Goal: Information Seeking & Learning: Learn about a topic

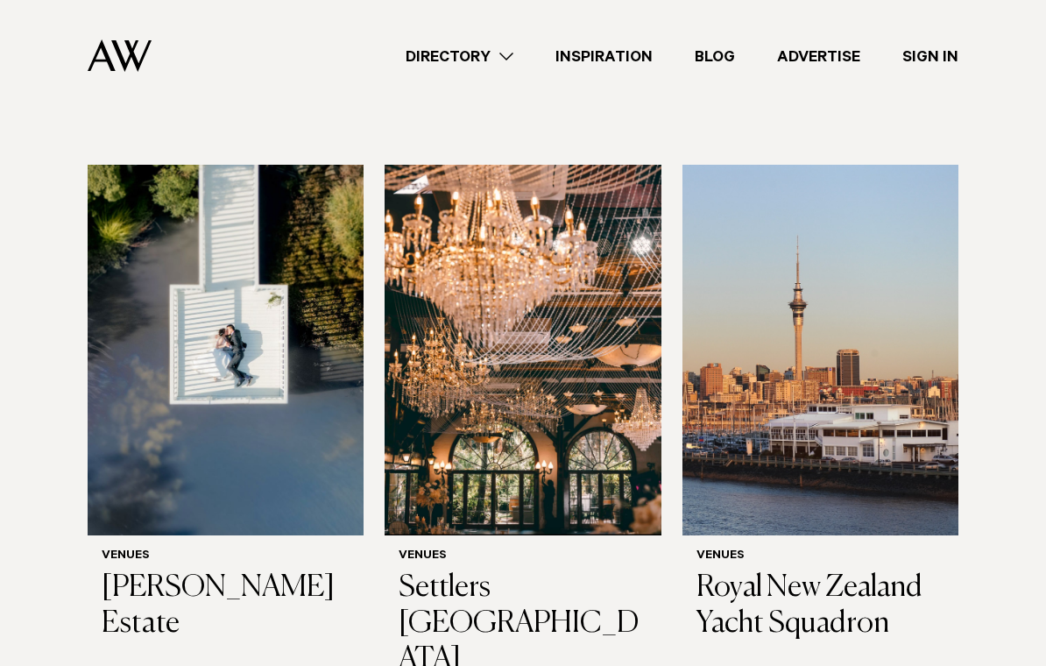
scroll to position [479, 0]
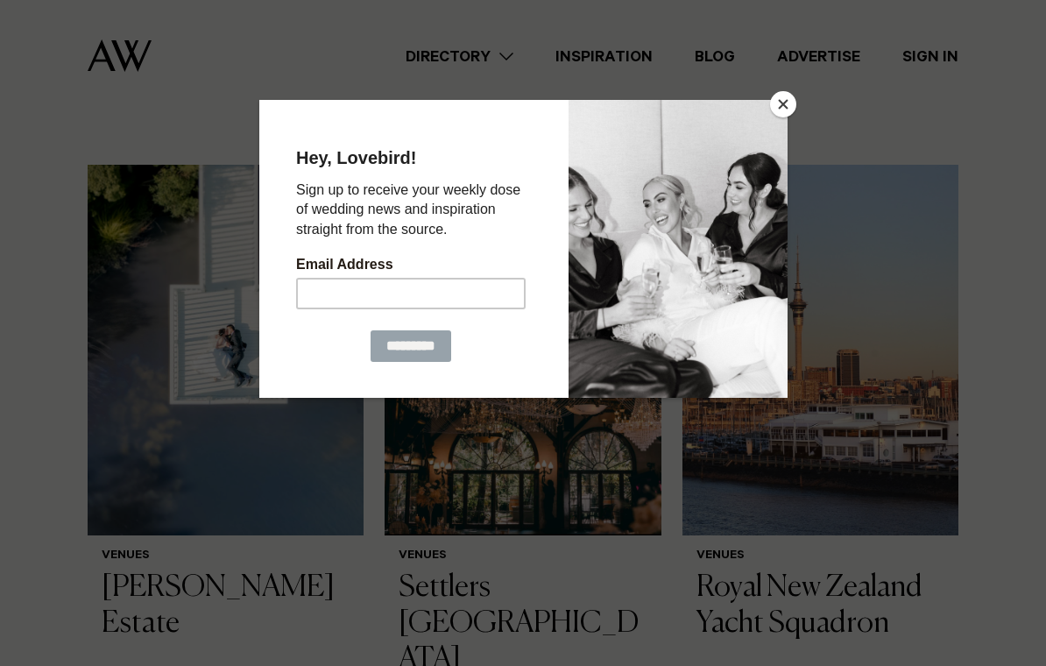
click at [768, 99] on div at bounding box center [523, 333] width 1046 height 666
click at [782, 108] on button "Close" at bounding box center [783, 104] width 26 height 26
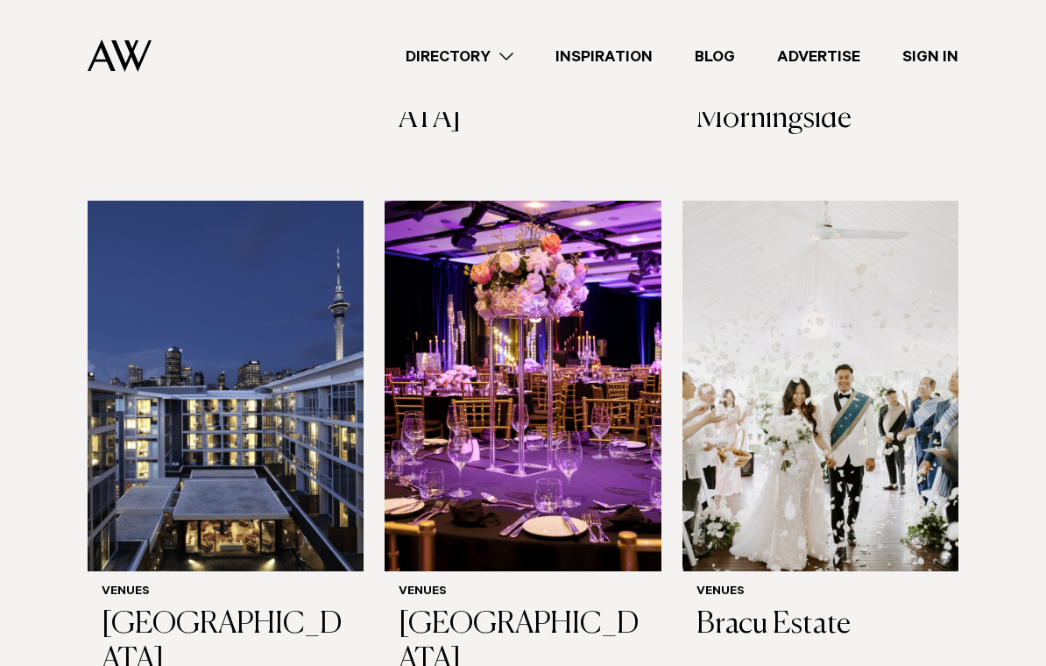
scroll to position [3393, 0]
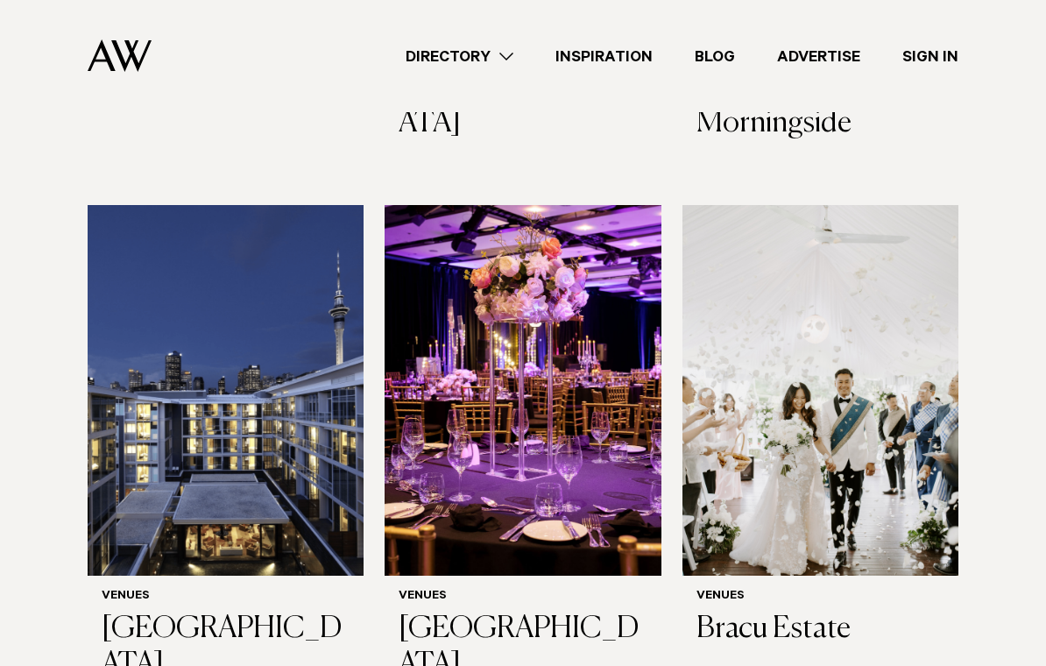
click at [952, 283] on img at bounding box center [821, 391] width 276 height 371
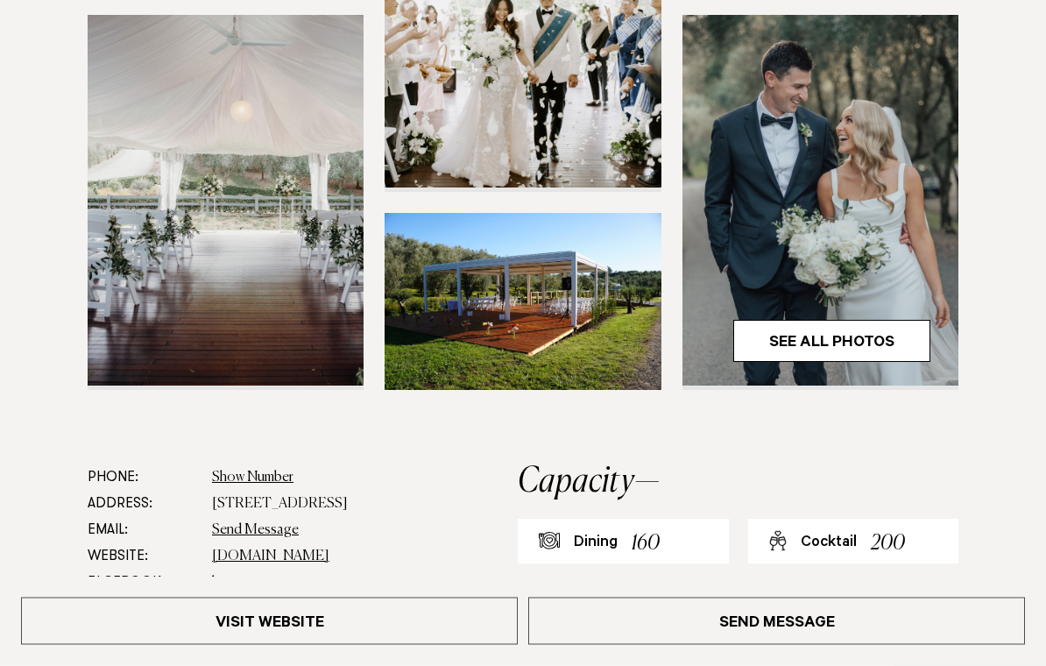
scroll to position [502, 0]
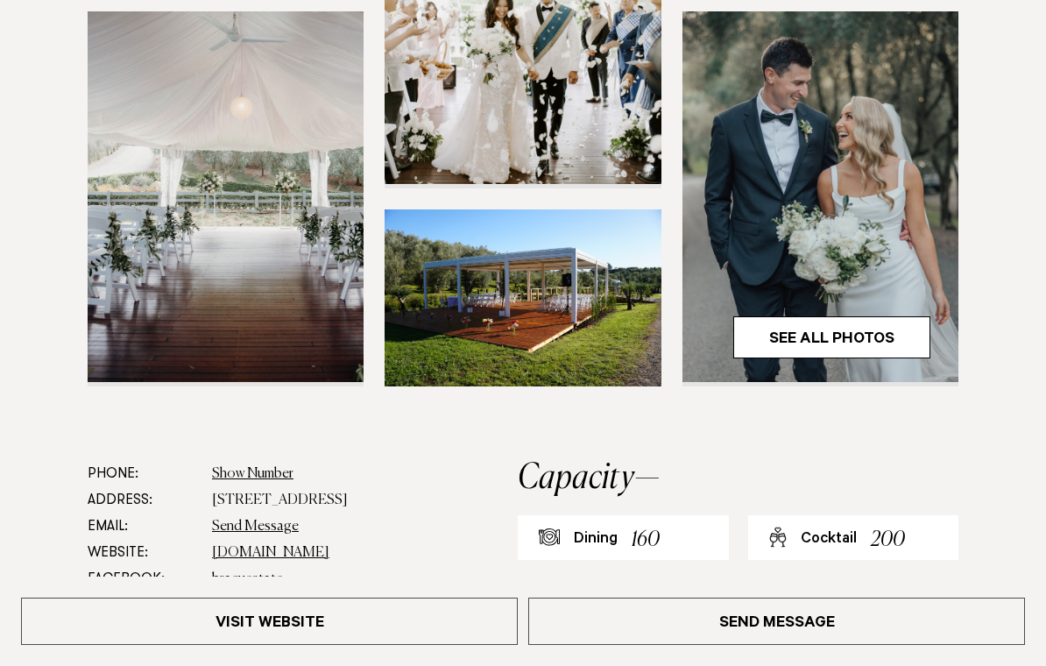
click at [899, 338] on link "See All Photos" at bounding box center [831, 337] width 197 height 42
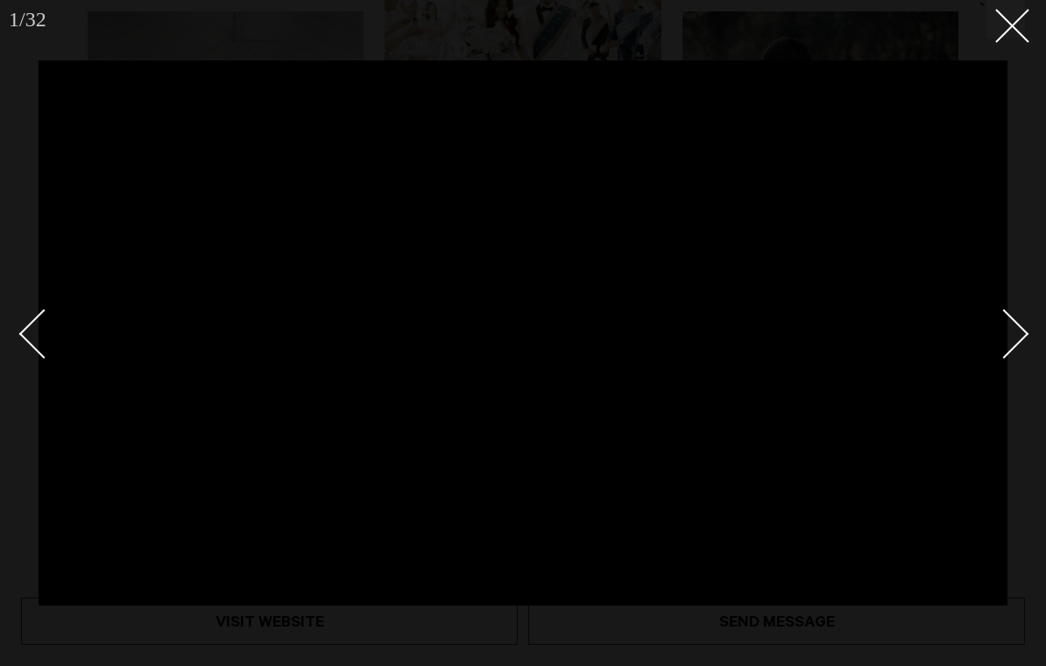
click at [1011, 14] on icon at bounding box center [1005, 19] width 21 height 21
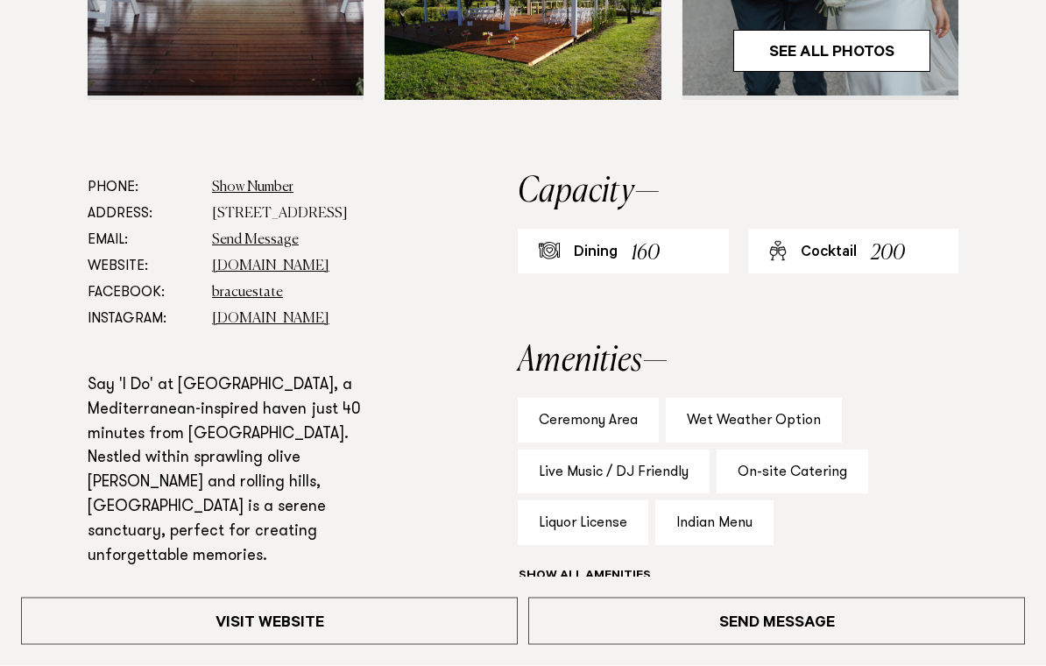
scroll to position [789, 0]
click at [315, 645] on link "Visit Website" at bounding box center [269, 621] width 497 height 47
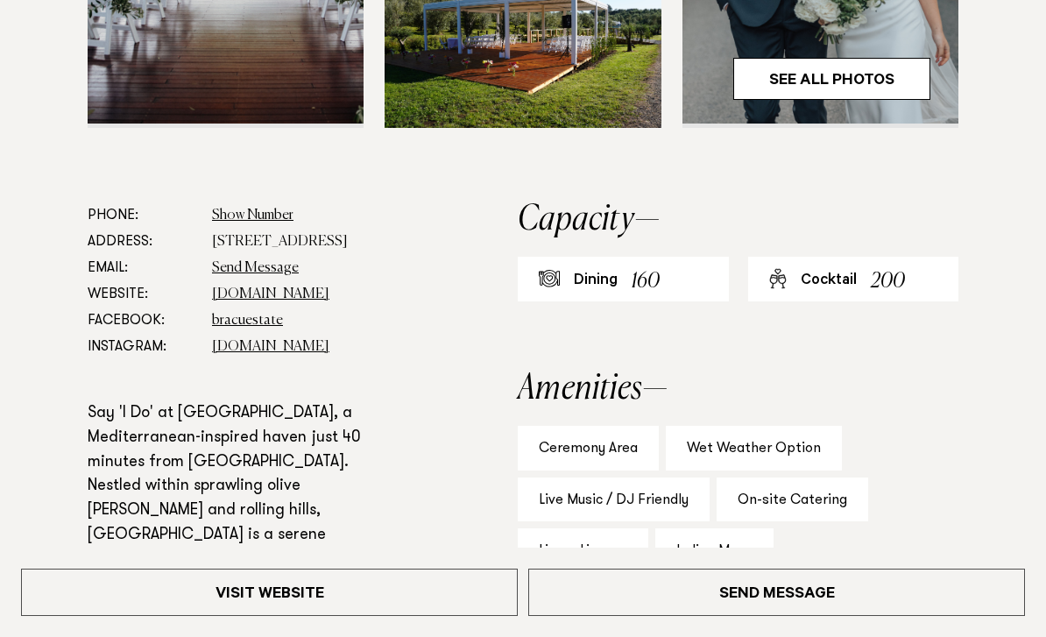
scroll to position [789, 0]
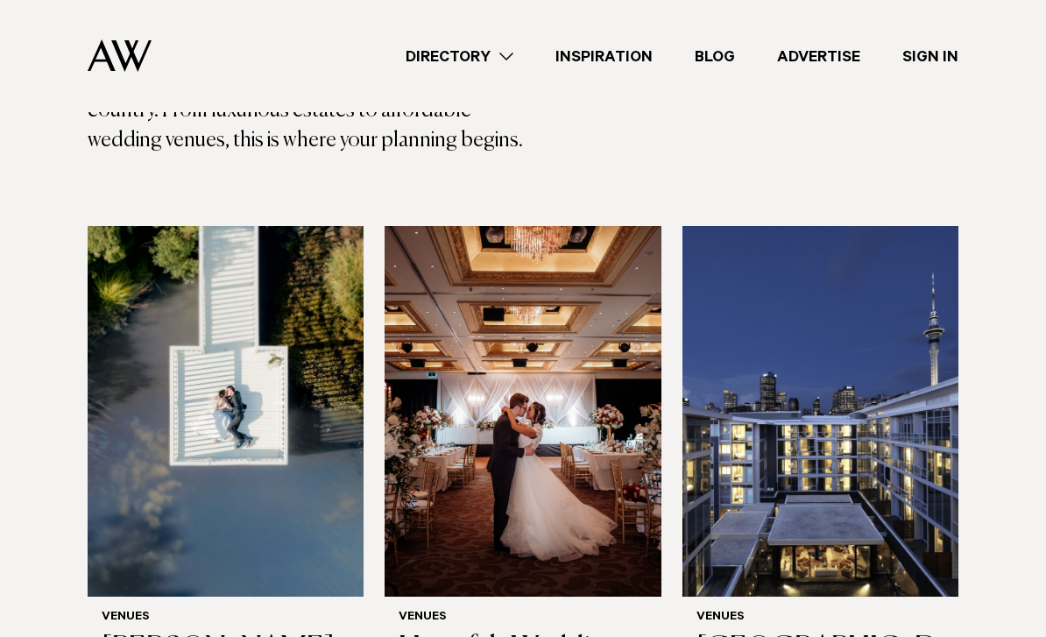
scroll to position [417, 0]
